Goal: Task Accomplishment & Management: Manage account settings

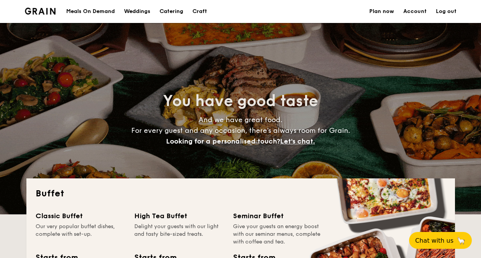
select select
click at [412, 14] on link "Account" at bounding box center [414, 11] width 23 height 23
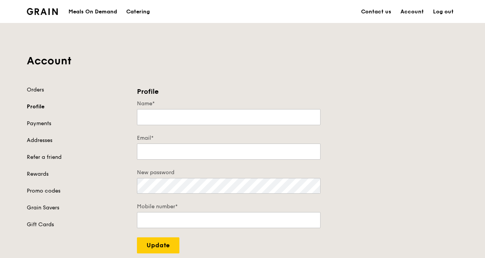
type input "[PERSON_NAME]"
type input "[PERSON_NAME][EMAIL_ADDRESS][PERSON_NAME][DOMAIN_NAME]"
type input "94230709"
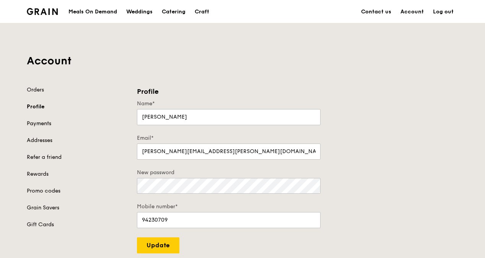
click at [44, 122] on link "Payments" at bounding box center [77, 124] width 101 height 8
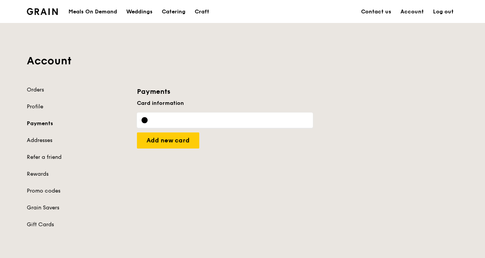
click at [435, 11] on link "Log out" at bounding box center [443, 11] width 30 height 23
